Goal: Task Accomplishment & Management: Use online tool/utility

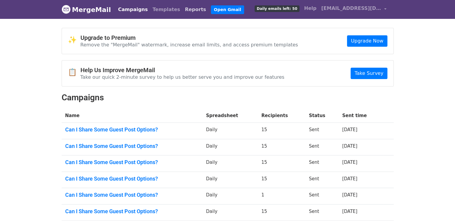
click at [182, 11] on link "Reports" at bounding box center [195, 10] width 26 height 12
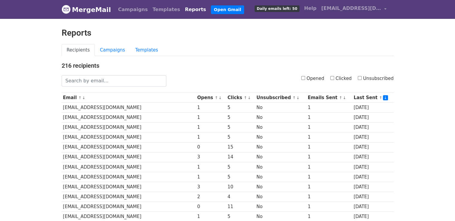
click at [309, 78] on label "Opened" at bounding box center [312, 78] width 23 height 7
click at [305, 78] on input "Opened" at bounding box center [303, 78] width 4 height 4
checkbox input "true"
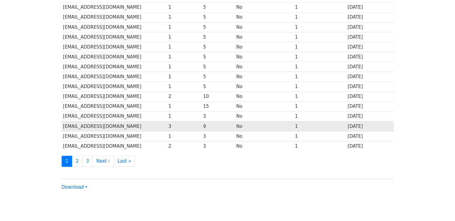
scroll to position [264, 0]
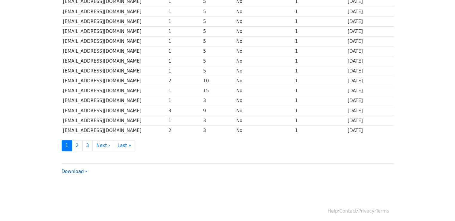
click at [85, 169] on link "Download" at bounding box center [75, 171] width 26 height 5
click at [84, 189] on link "Excel" at bounding box center [85, 193] width 47 height 10
